Goal: Task Accomplishment & Management: Manage account settings

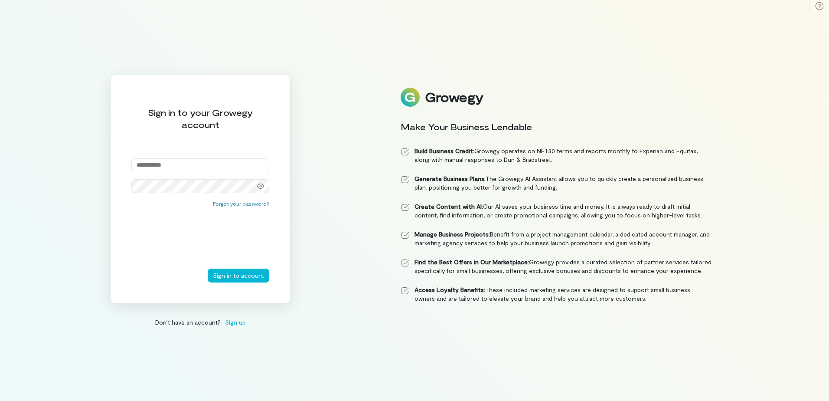
drag, startPoint x: 0, startPoint y: 0, endPoint x: 227, endPoint y: 169, distance: 283.3
click at [227, 169] on input "email" at bounding box center [200, 165] width 138 height 14
type input "**********"
click at [208, 268] on button "Sign in to account" at bounding box center [239, 275] width 62 height 14
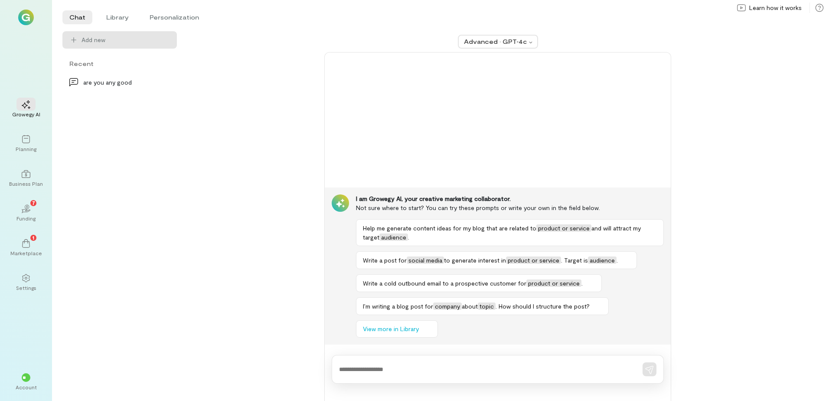
click at [25, 219] on div "Funding" at bounding box center [25, 218] width 19 height 7
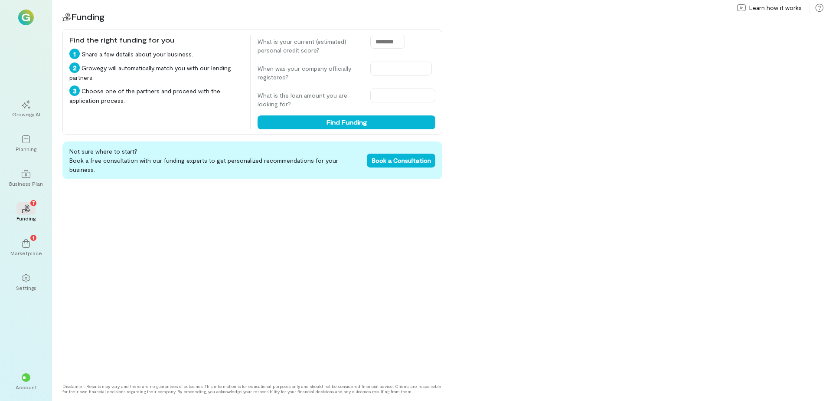
click at [24, 246] on icon at bounding box center [26, 243] width 9 height 9
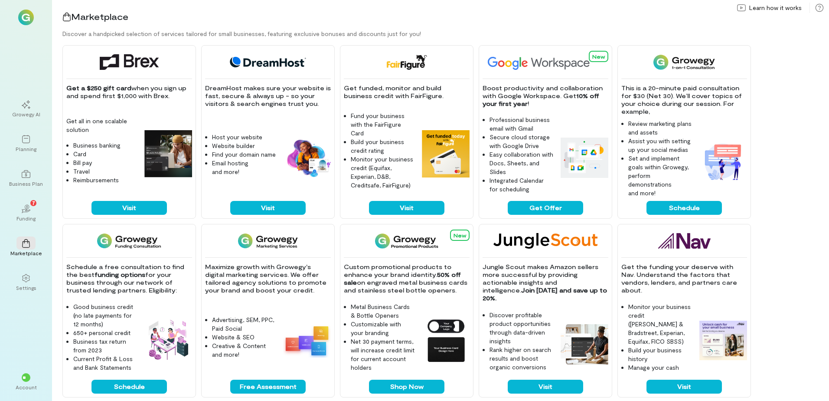
click at [27, 382] on div "**" at bounding box center [25, 376] width 19 height 13
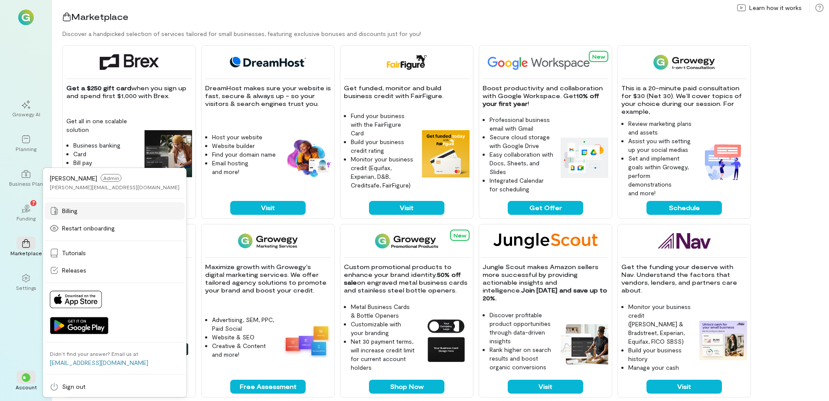
click at [86, 209] on div "Billing" at bounding box center [115, 210] width 130 height 9
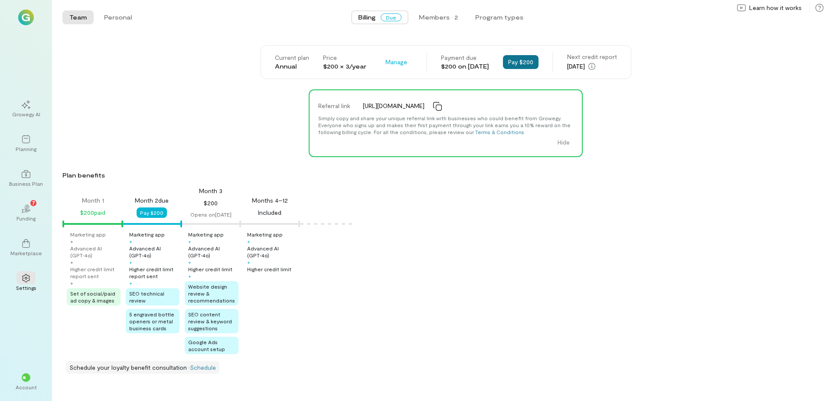
click at [523, 64] on button "Pay $200" at bounding box center [521, 62] width 36 height 14
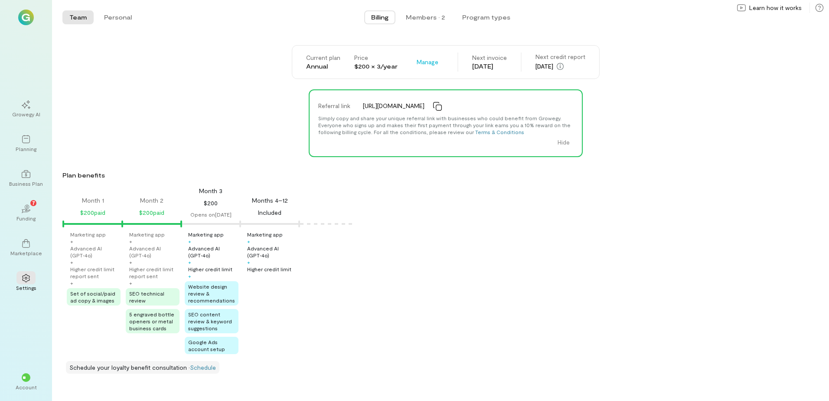
click at [30, 251] on div "Marketplace" at bounding box center [26, 252] width 32 height 7
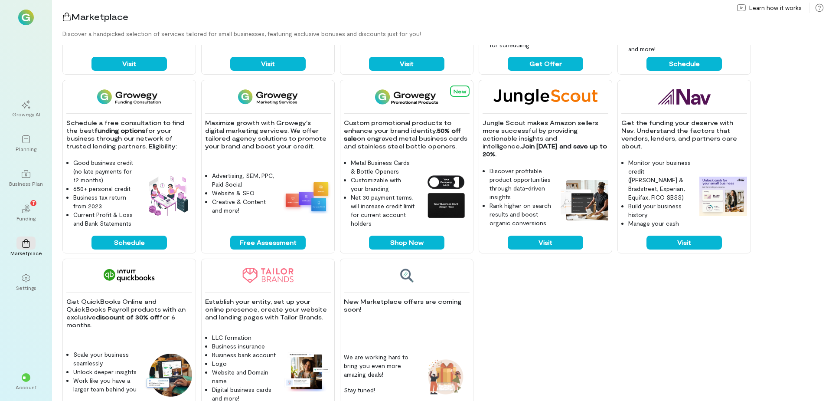
scroll to position [130, 0]
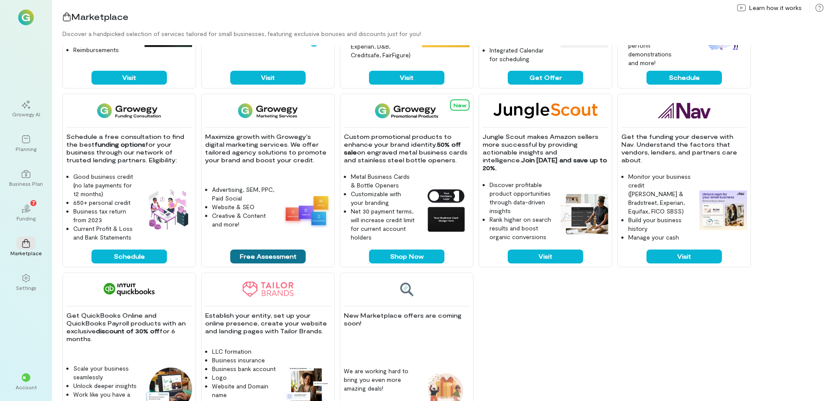
drag, startPoint x: 219, startPoint y: 256, endPoint x: 207, endPoint y: 254, distance: 12.0
drag, startPoint x: 207, startPoint y: 254, endPoint x: 494, endPoint y: 313, distance: 293.1
click at [494, 313] on div "Get a $250 gift card when you sign up and spend first $1,000 with Brex. Get all…" at bounding box center [445, 223] width 767 height 356
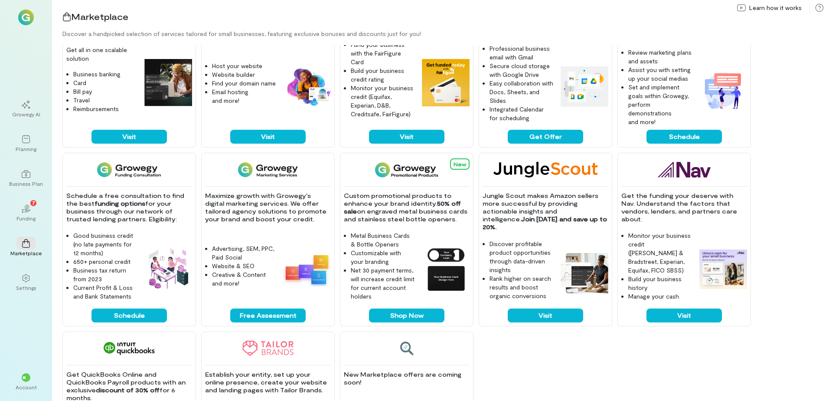
scroll to position [0, 0]
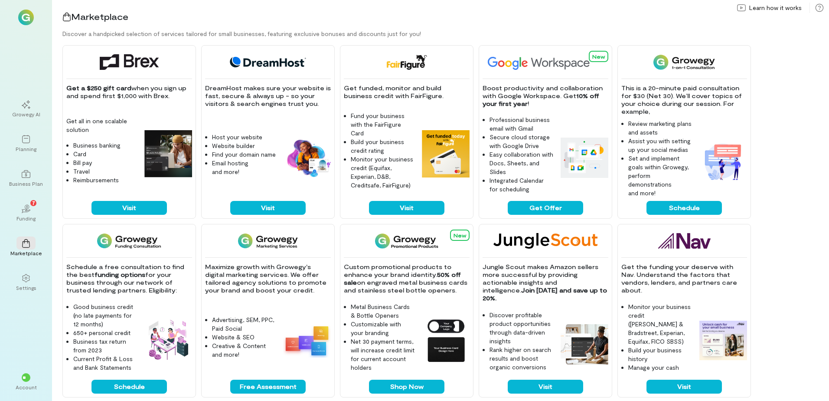
click at [26, 214] on div "02 7" at bounding box center [25, 208] width 19 height 13
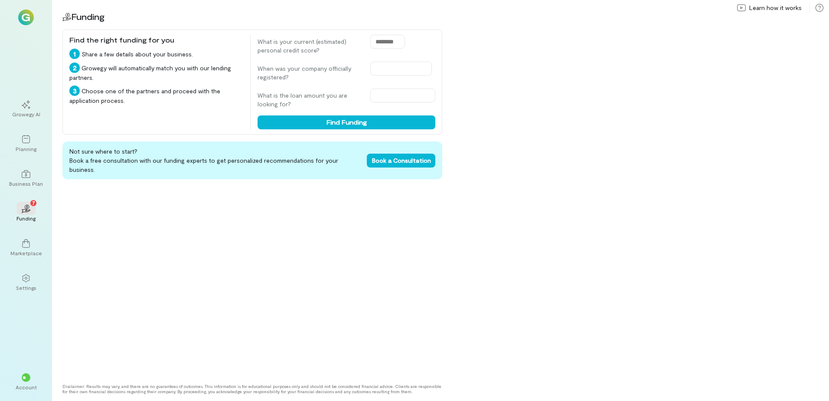
click at [23, 171] on icon at bounding box center [26, 174] width 9 height 9
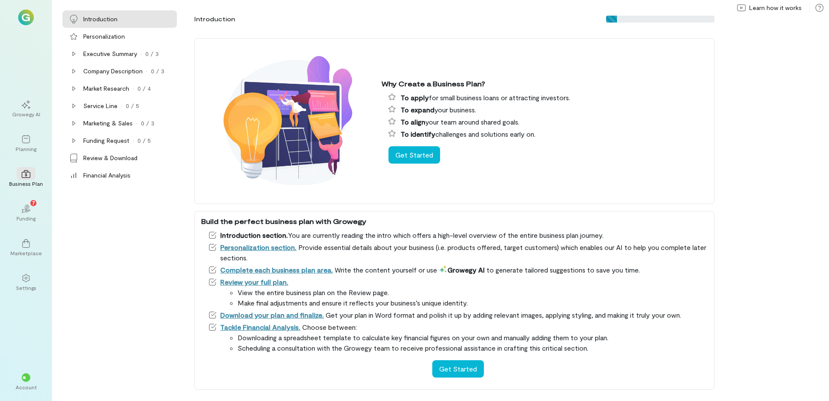
click at [27, 144] on div at bounding box center [25, 138] width 19 height 13
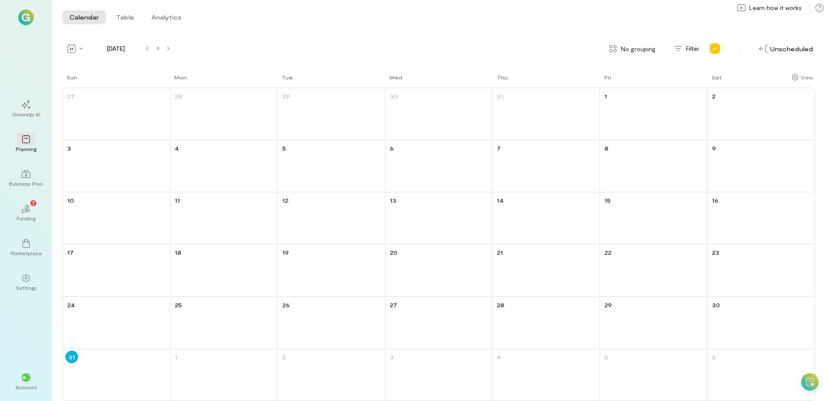
click at [29, 115] on div "Growegy AI" at bounding box center [26, 114] width 28 height 7
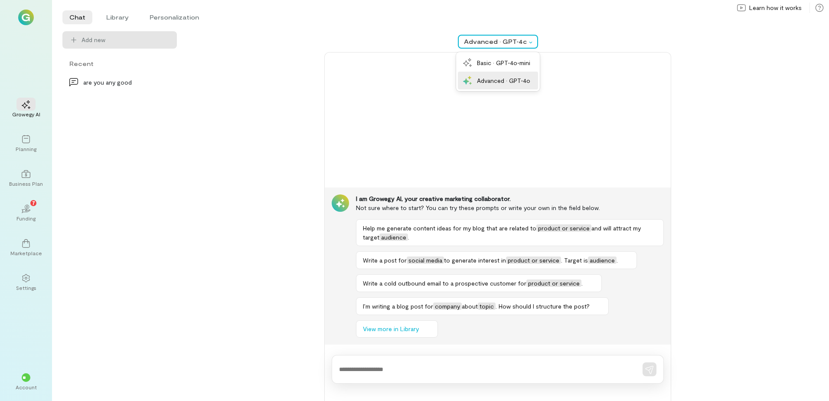
click at [532, 42] on icon at bounding box center [530, 43] width 7 height 2
